Goal: Find specific page/section

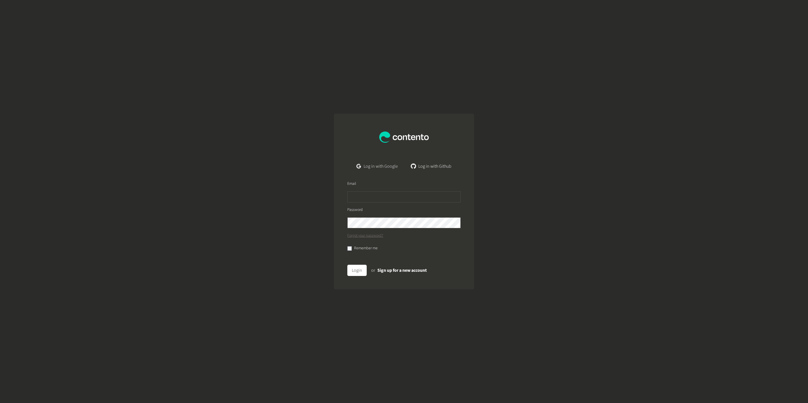
click at [383, 165] on link "Log in with Google" at bounding box center [377, 166] width 50 height 11
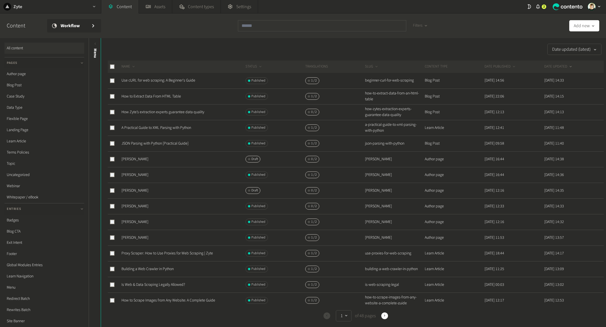
click at [62, 4] on div "Zyte" at bounding box center [50, 6] width 101 height 13
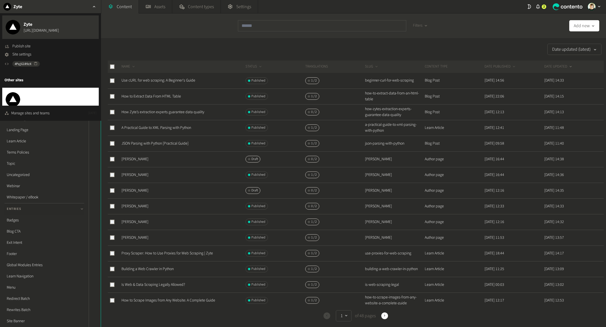
click at [50, 97] on span "Extract Summit Page" at bounding box center [44, 96] width 41 height 7
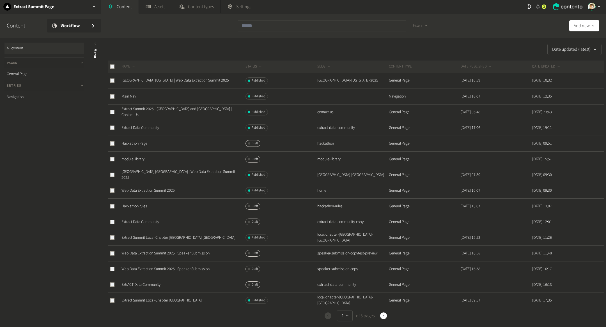
drag, startPoint x: 28, startPoint y: 73, endPoint x: 464, endPoint y: 3, distance: 441.9
click at [52, 205] on nav "All content Pages General Page Entries Navigation" at bounding box center [44, 182] width 89 height 289
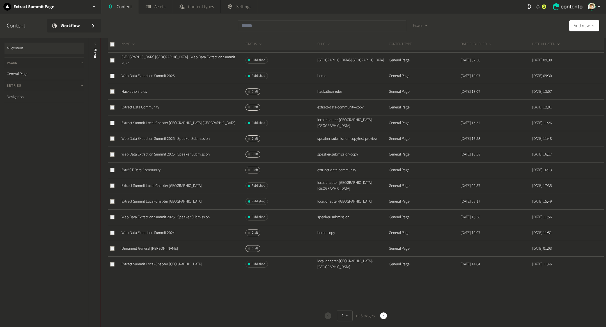
scroll to position [124, 0]
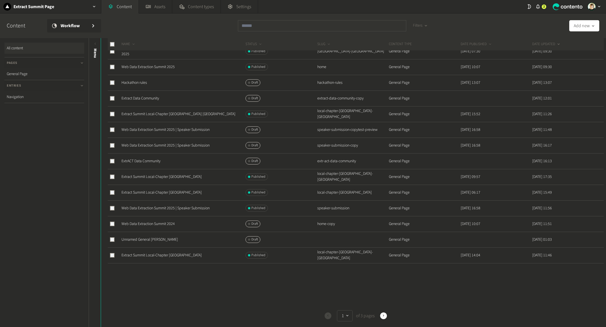
click at [385, 320] on div "Previous 1 of 3 pages Next" at bounding box center [356, 316] width 496 height 11
click at [385, 316] on icon "button" at bounding box center [384, 316] width 4 height 4
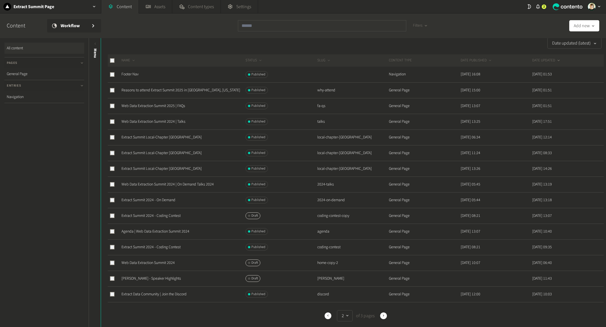
scroll to position [7, 0]
click at [132, 183] on link "Web Data Extraction Summit 2024 | On Demand Talks 2024" at bounding box center [167, 184] width 92 height 6
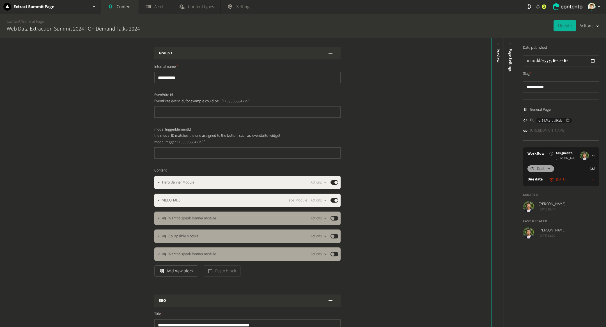
click at [565, 128] on link "https://dev.extractsummit.io/2024-talks" at bounding box center [547, 131] width 35 height 6
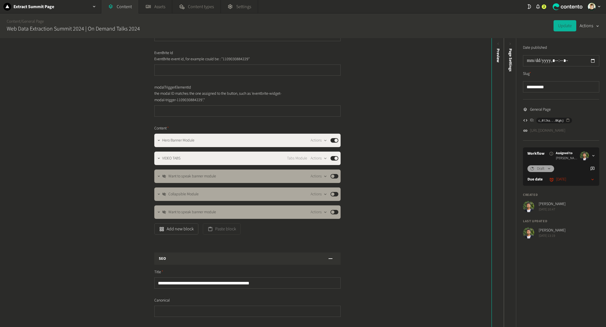
scroll to position [43, 0]
